Goal: Information Seeking & Learning: Learn about a topic

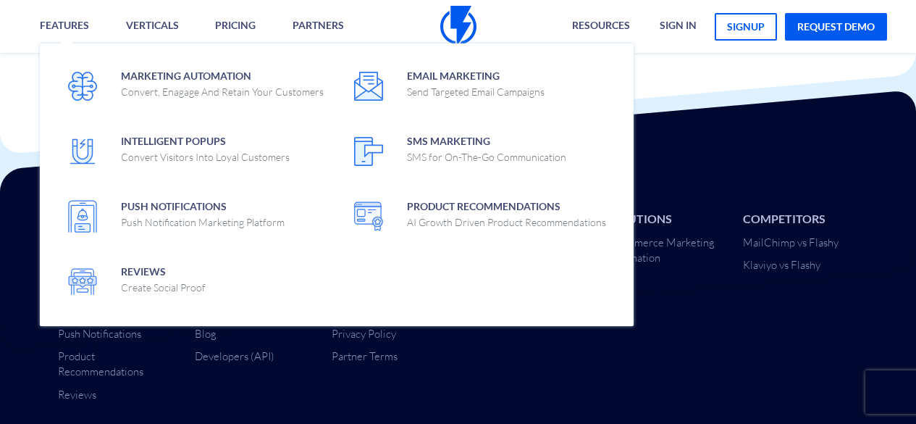
scroll to position [4942, 0]
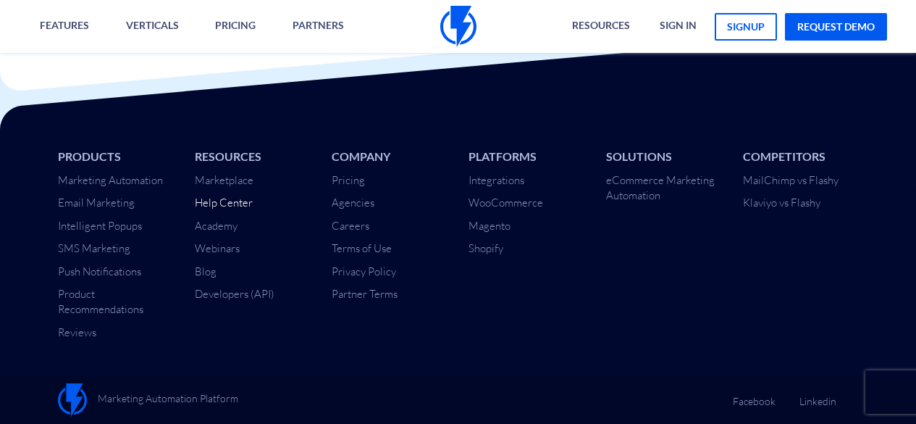
click at [203, 200] on link "Help Center" at bounding box center [224, 202] width 58 height 14
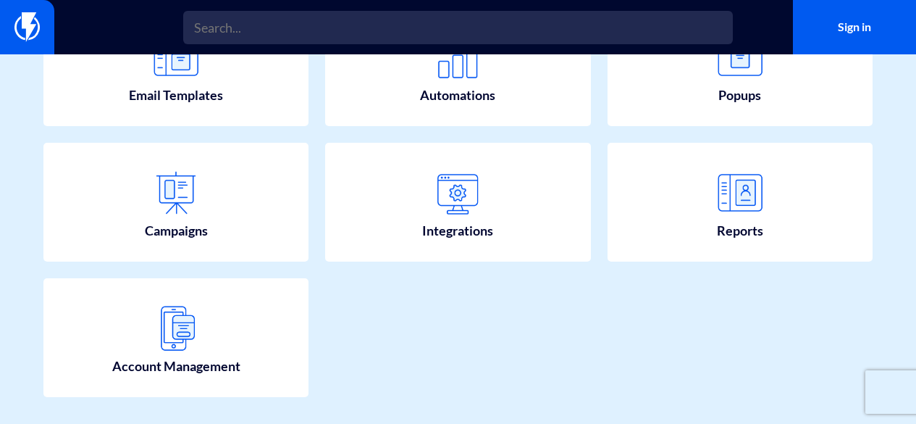
scroll to position [362, 0]
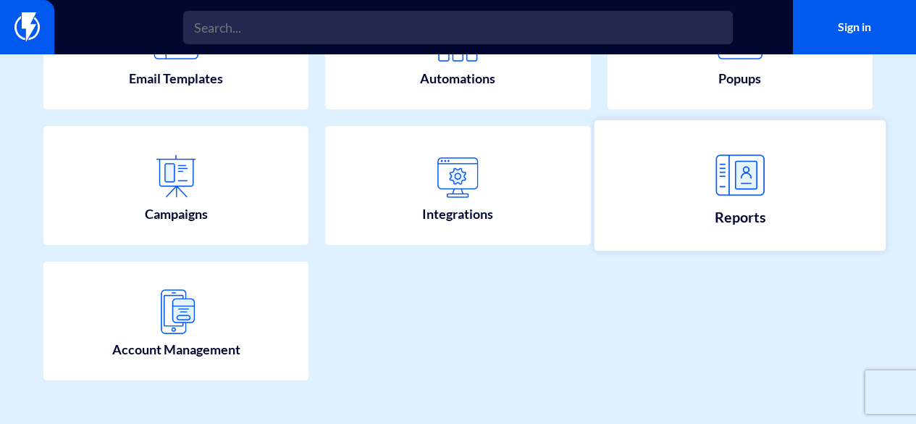
click at [728, 200] on img at bounding box center [740, 175] width 64 height 64
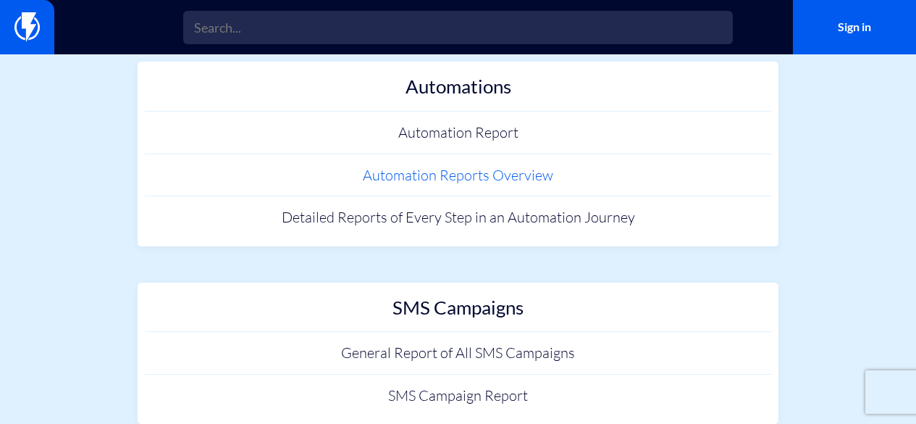
scroll to position [16, 0]
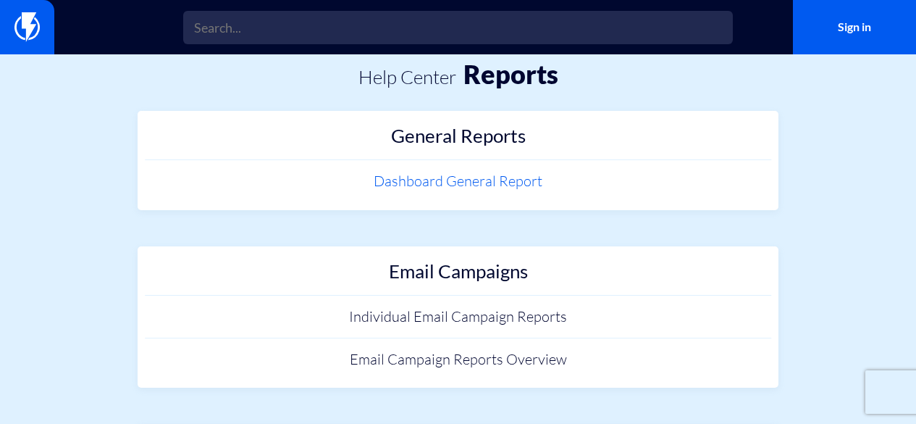
click at [485, 181] on link "Dashboard General Report" at bounding box center [458, 181] width 627 height 43
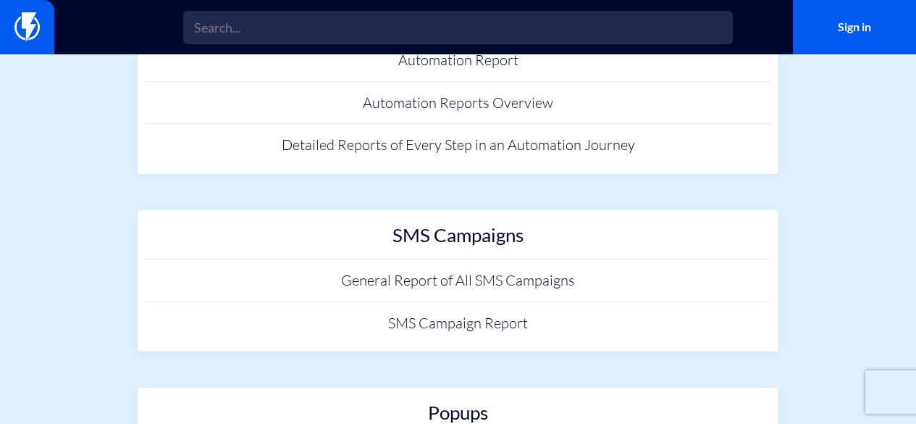
scroll to position [378, 0]
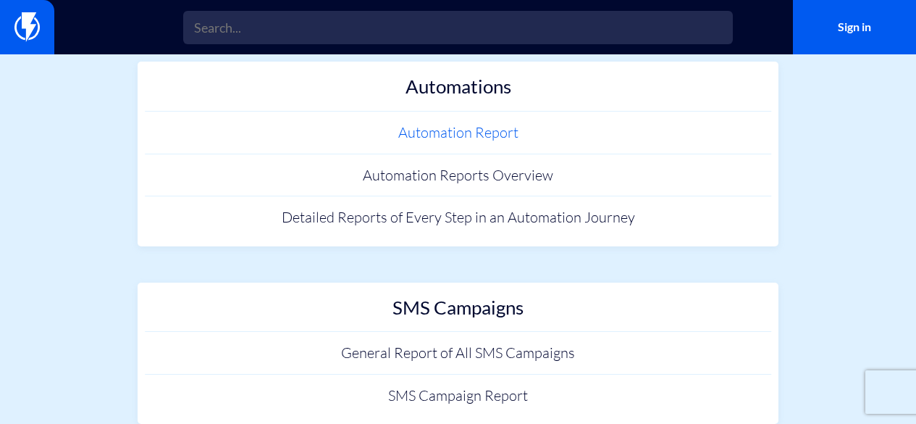
click at [439, 126] on link "Automation Report" at bounding box center [458, 133] width 627 height 43
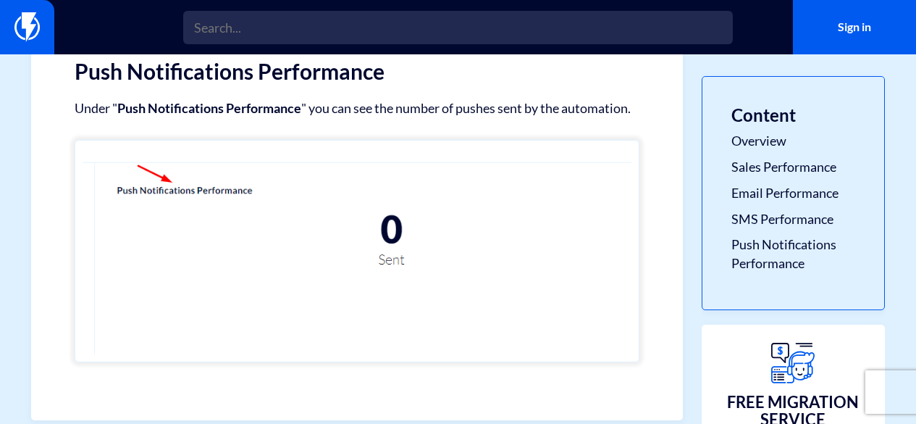
scroll to position [2433, 0]
